Goal: Task Accomplishment & Management: Manage account settings

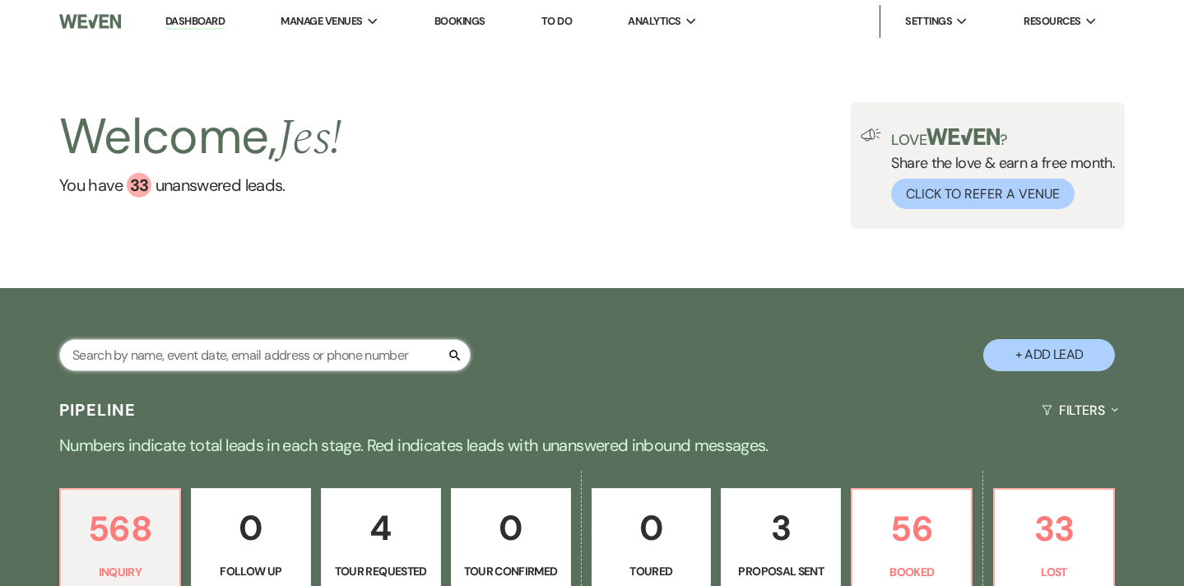
click at [276, 349] on input "text" at bounding box center [264, 355] width 411 height 32
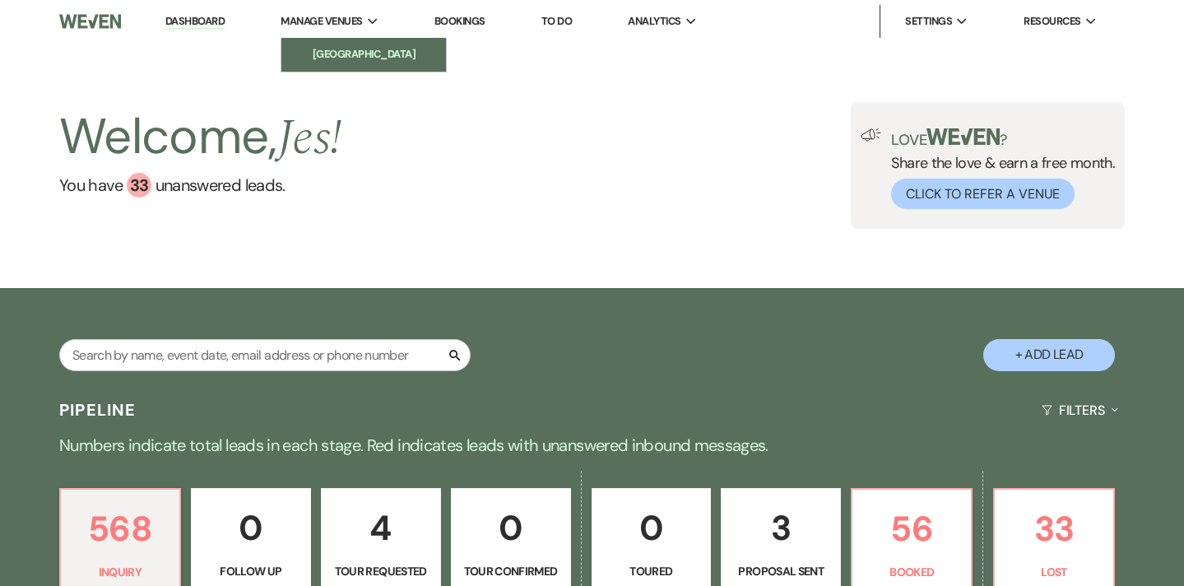
click at [360, 63] on link "[GEOGRAPHIC_DATA]" at bounding box center [363, 54] width 165 height 33
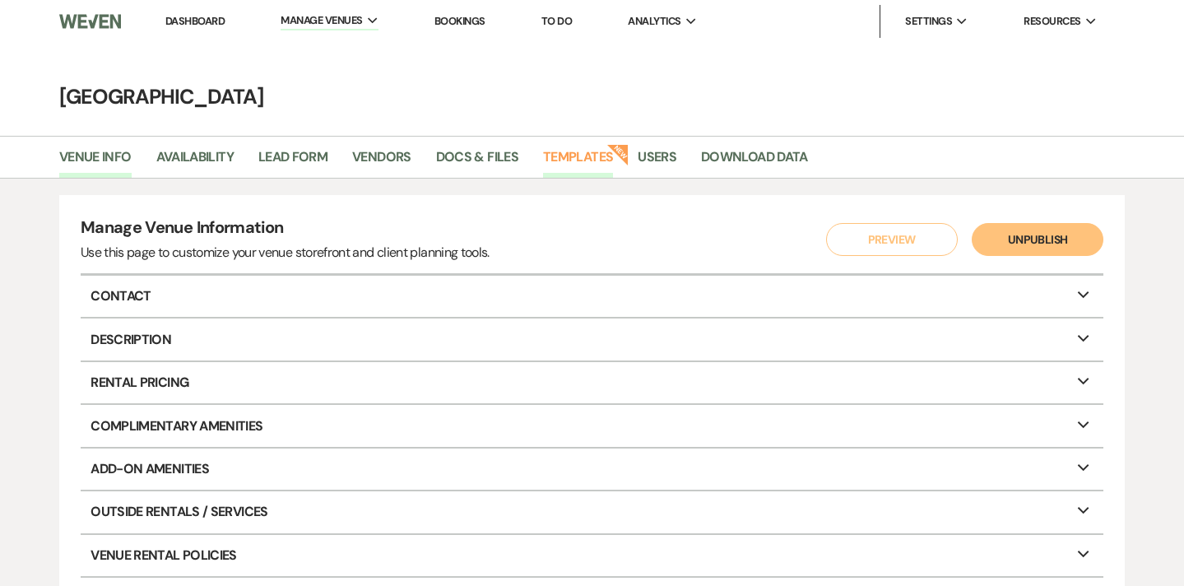
click at [589, 161] on link "Templates" at bounding box center [578, 161] width 70 height 31
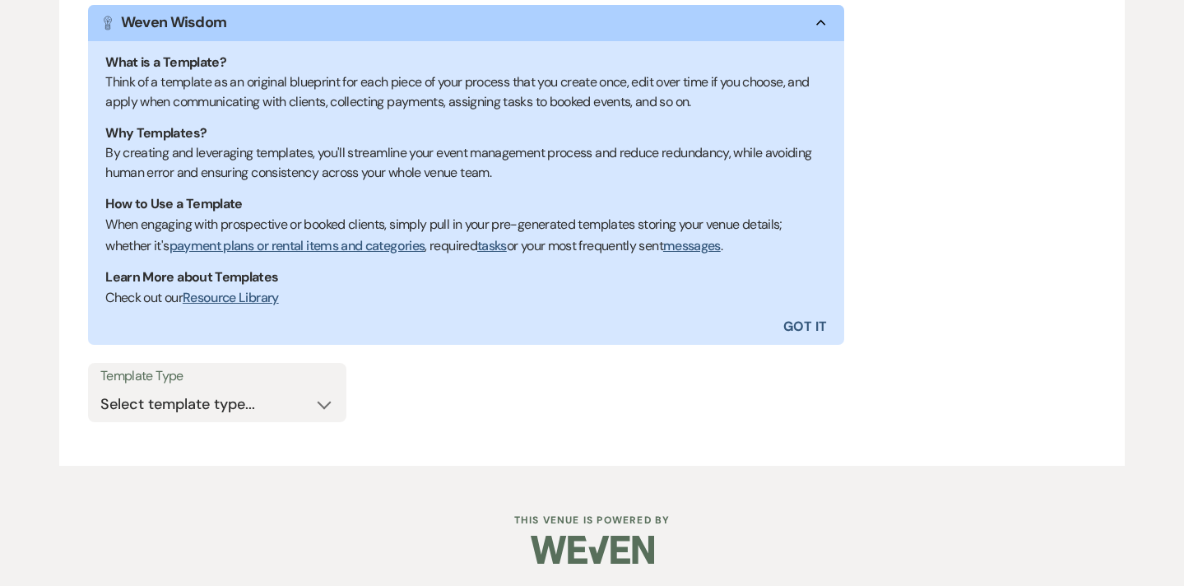
scroll to position [297, 0]
select select "Message Templates"
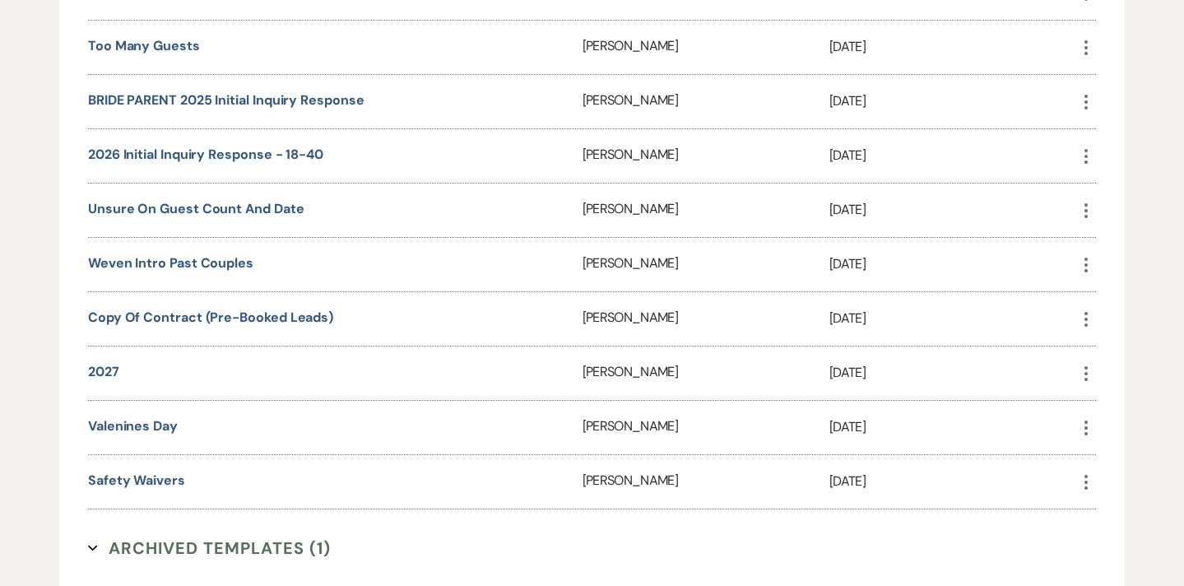
scroll to position [1184, 0]
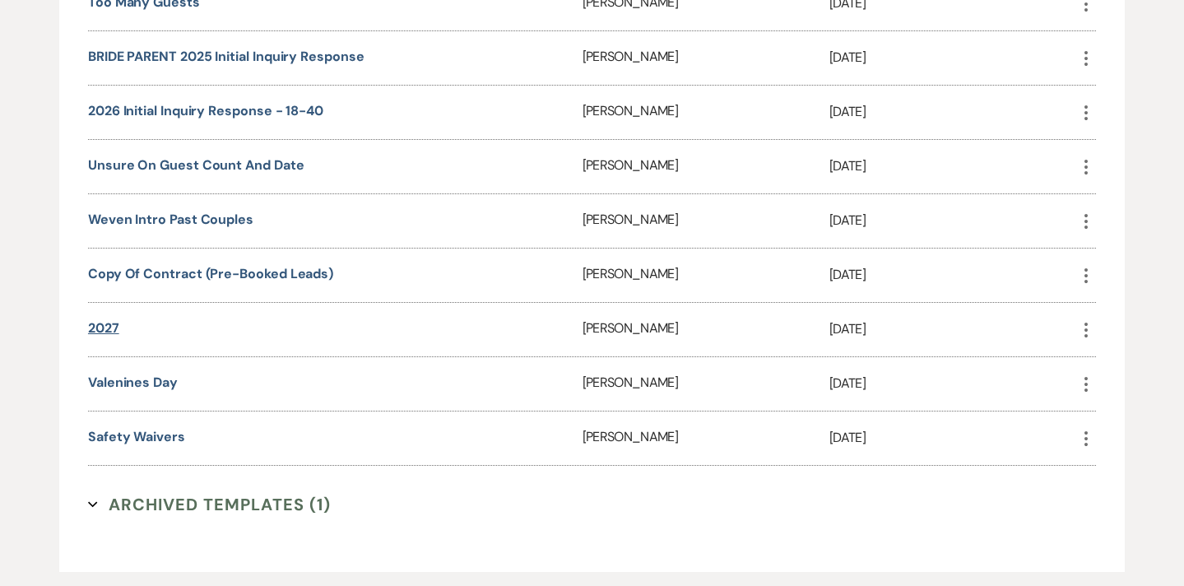
click at [110, 323] on link "2027" at bounding box center [103, 327] width 31 height 17
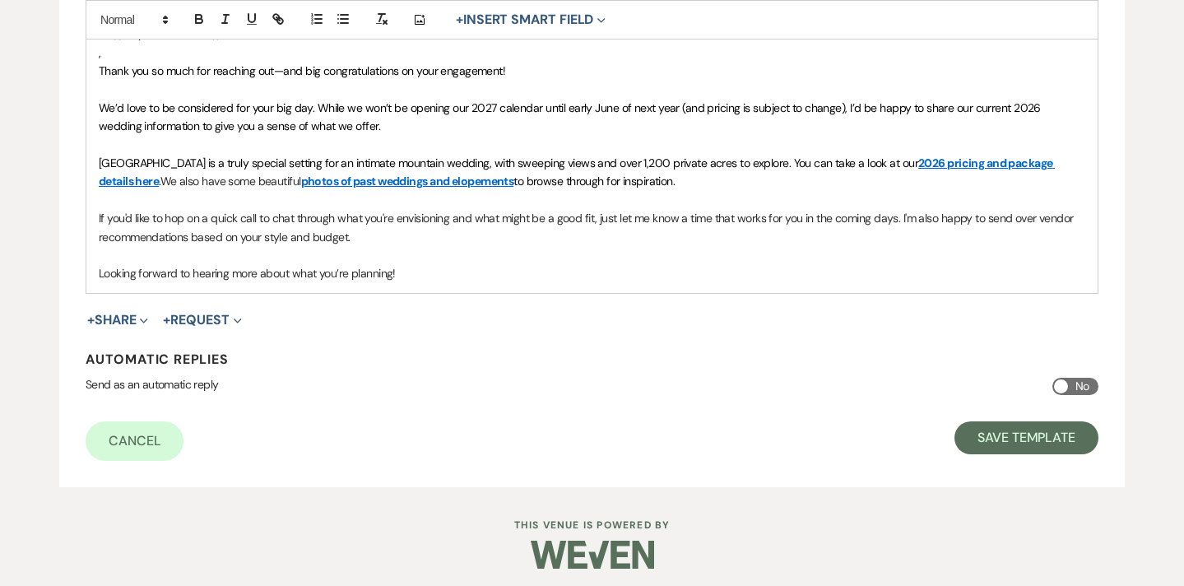
scroll to position [493, 0]
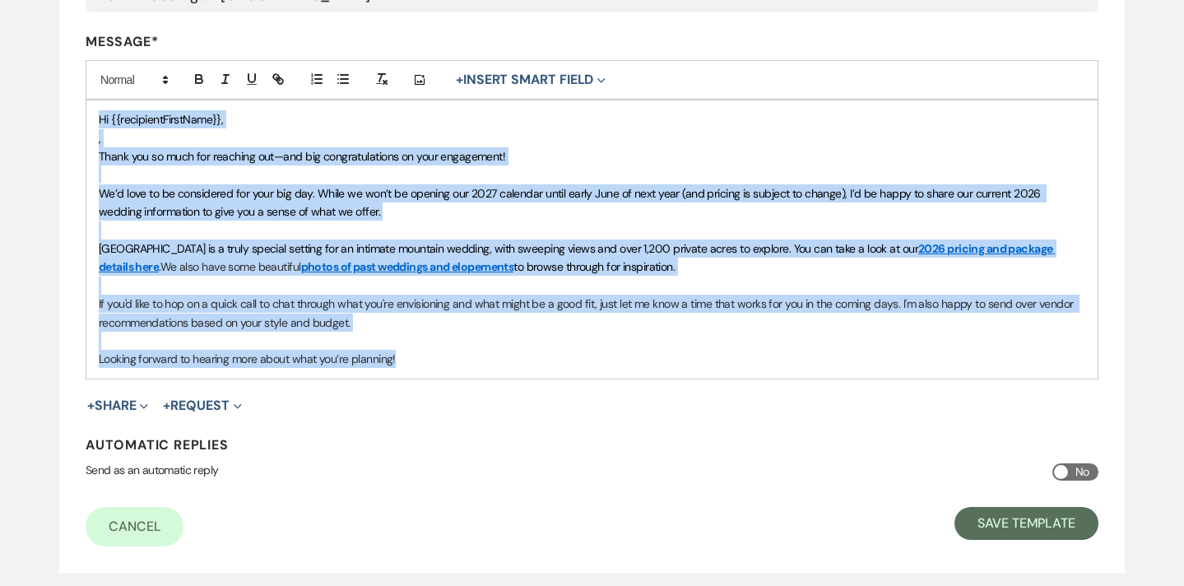
drag, startPoint x: 415, startPoint y: 272, endPoint x: 77, endPoint y: -5, distance: 437.4
click at [77, 0] on html "Dashboard Manage Venues Expand Gold Mountain Ranch Bookings To Do Analytics Exp…" at bounding box center [592, 135] width 1184 height 1087
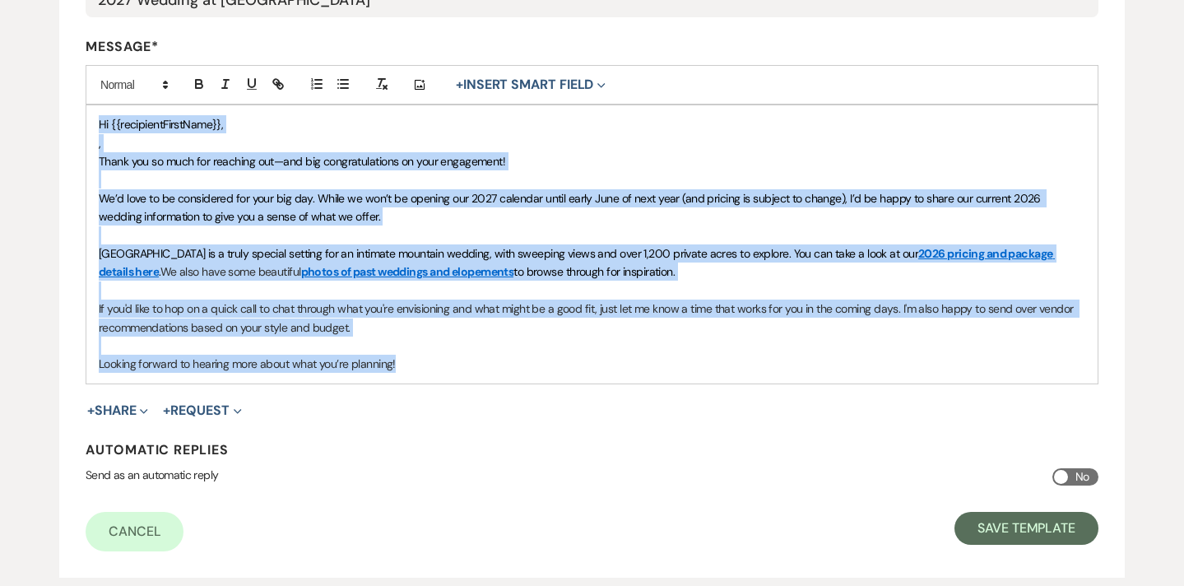
copy div "Hi {{recipientFirstName}}, , Thank you so much for reaching out—and big congrat…"
